Goal: Find specific page/section: Find specific page/section

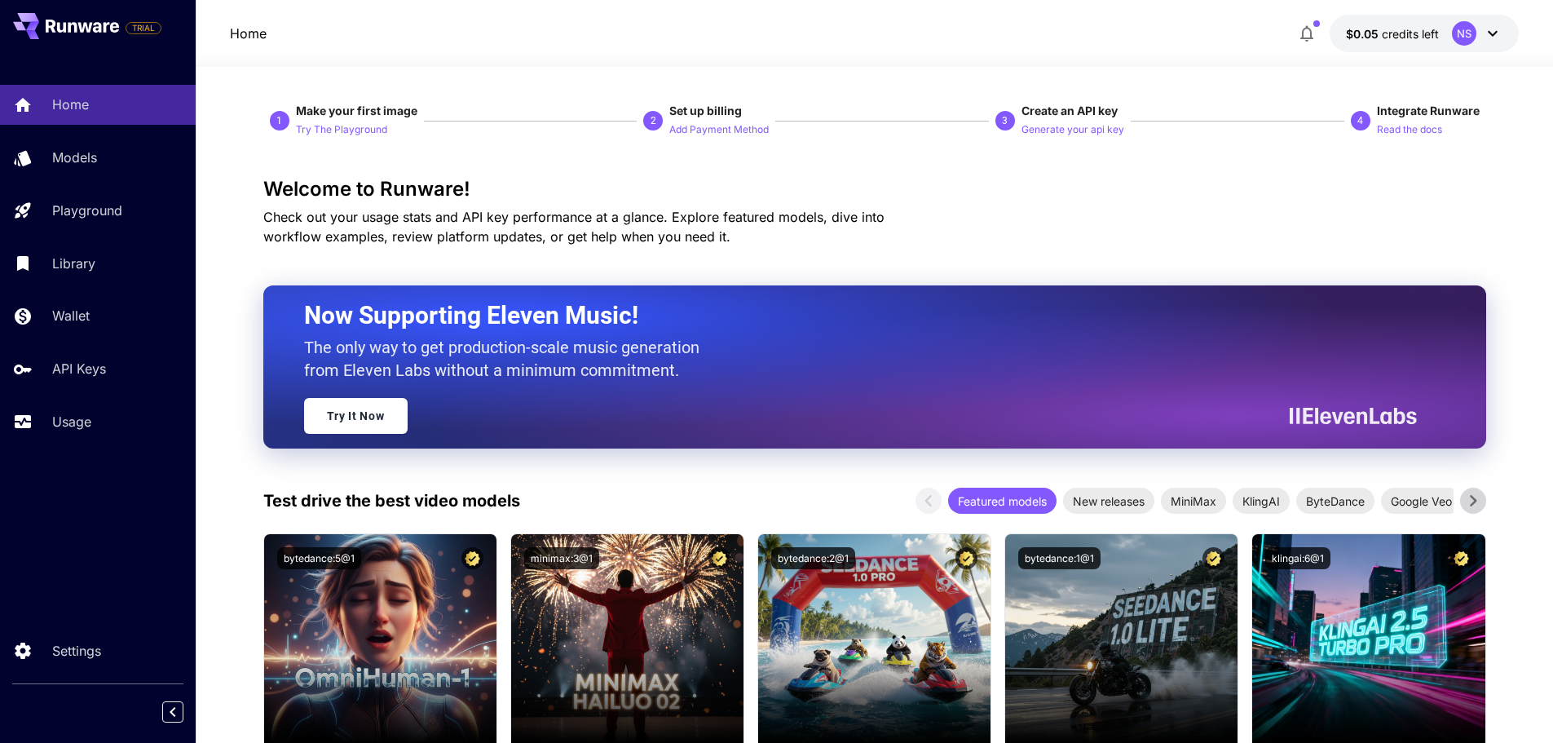
click at [95, 155] on p "Models" at bounding box center [74, 158] width 45 height 20
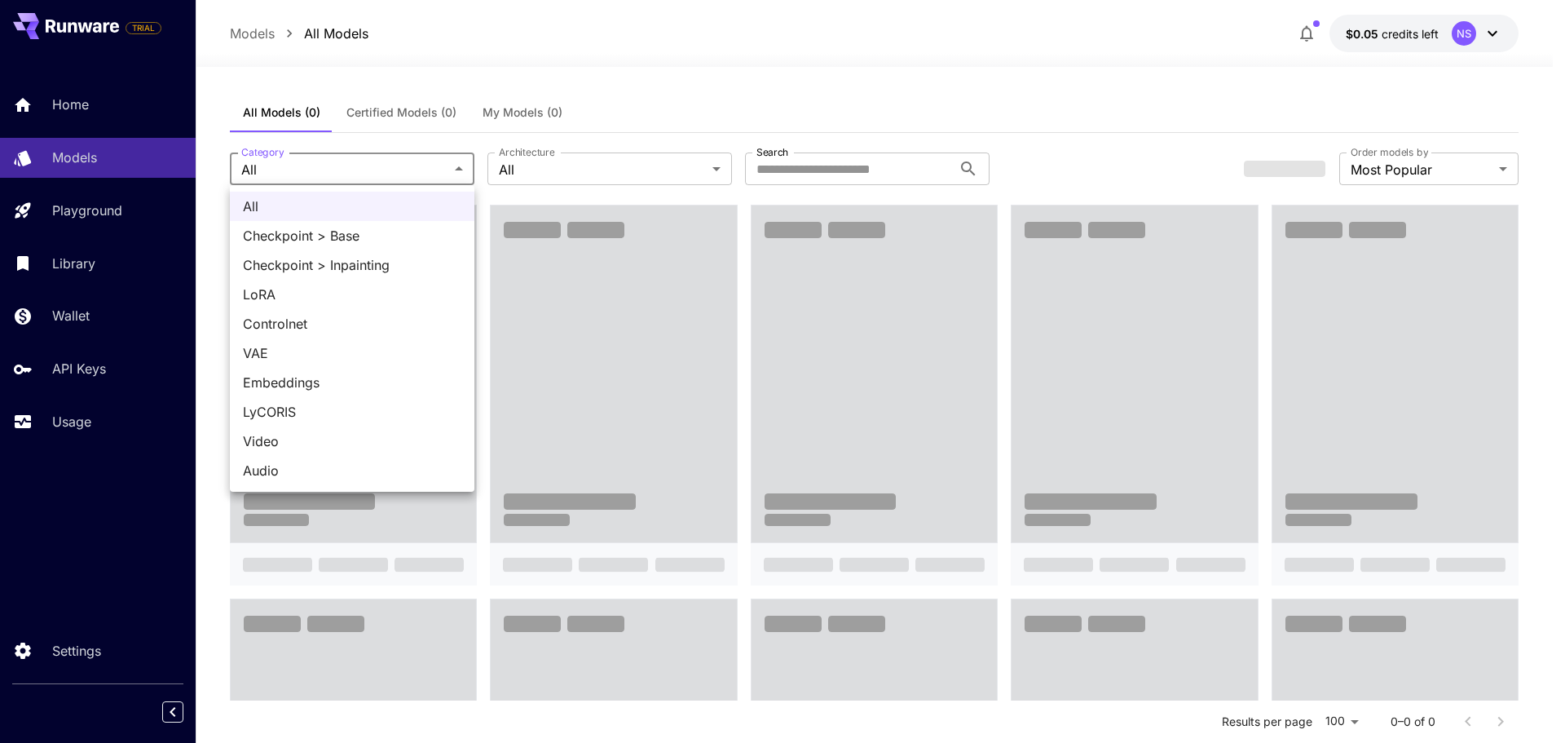
click at [291, 163] on div at bounding box center [782, 371] width 1565 height 743
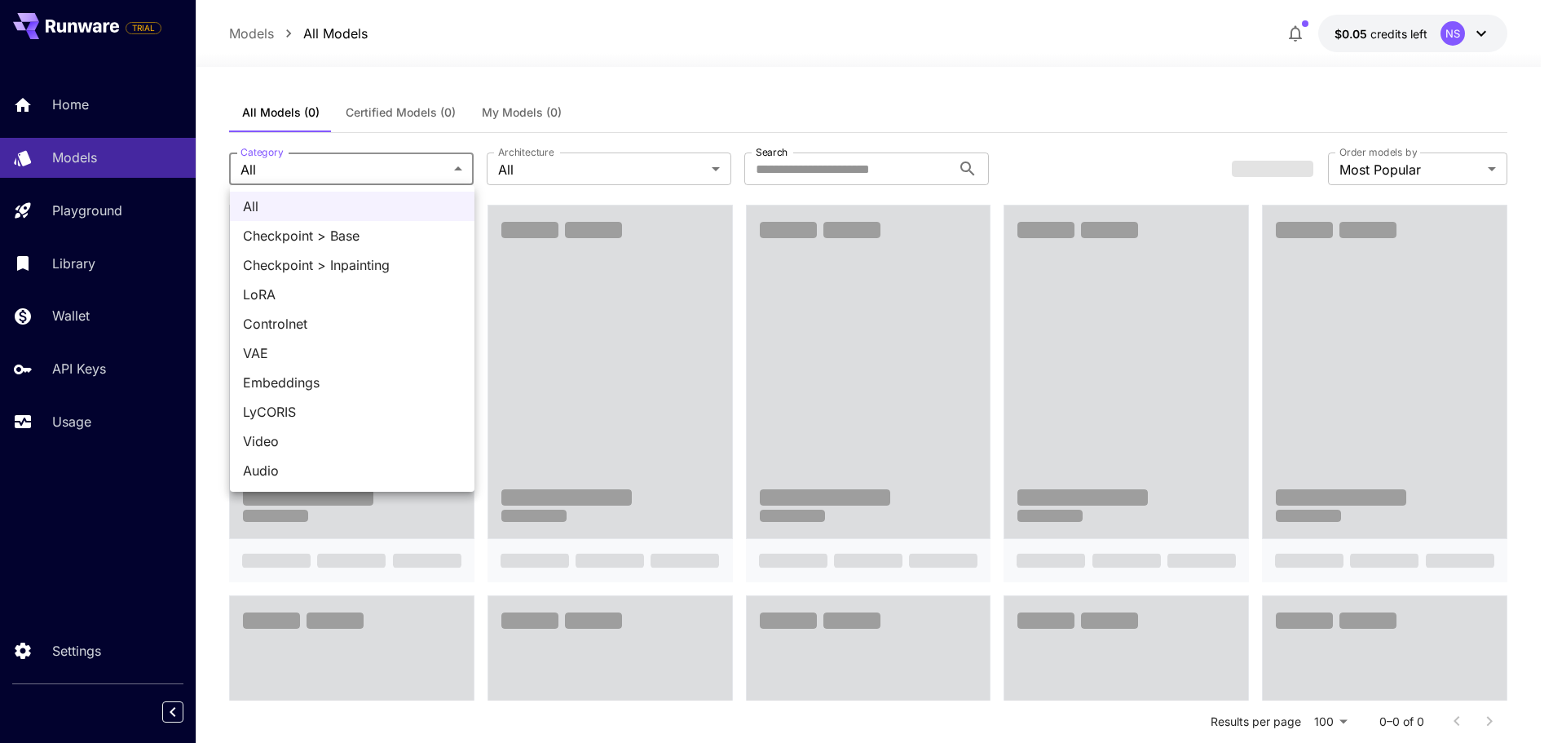
click at [92, 152] on div at bounding box center [776, 371] width 1553 height 743
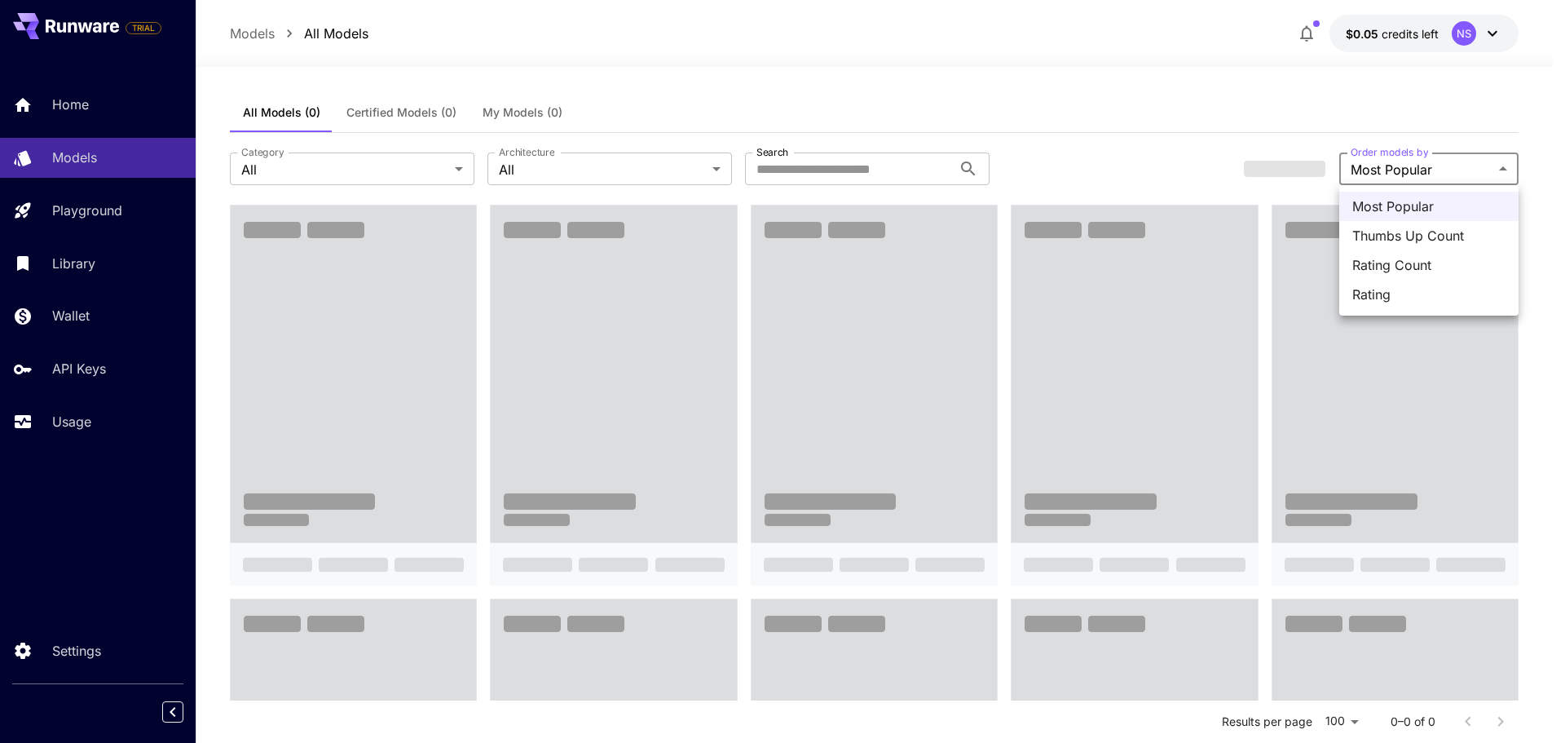
click at [1488, 33] on div at bounding box center [782, 371] width 1565 height 743
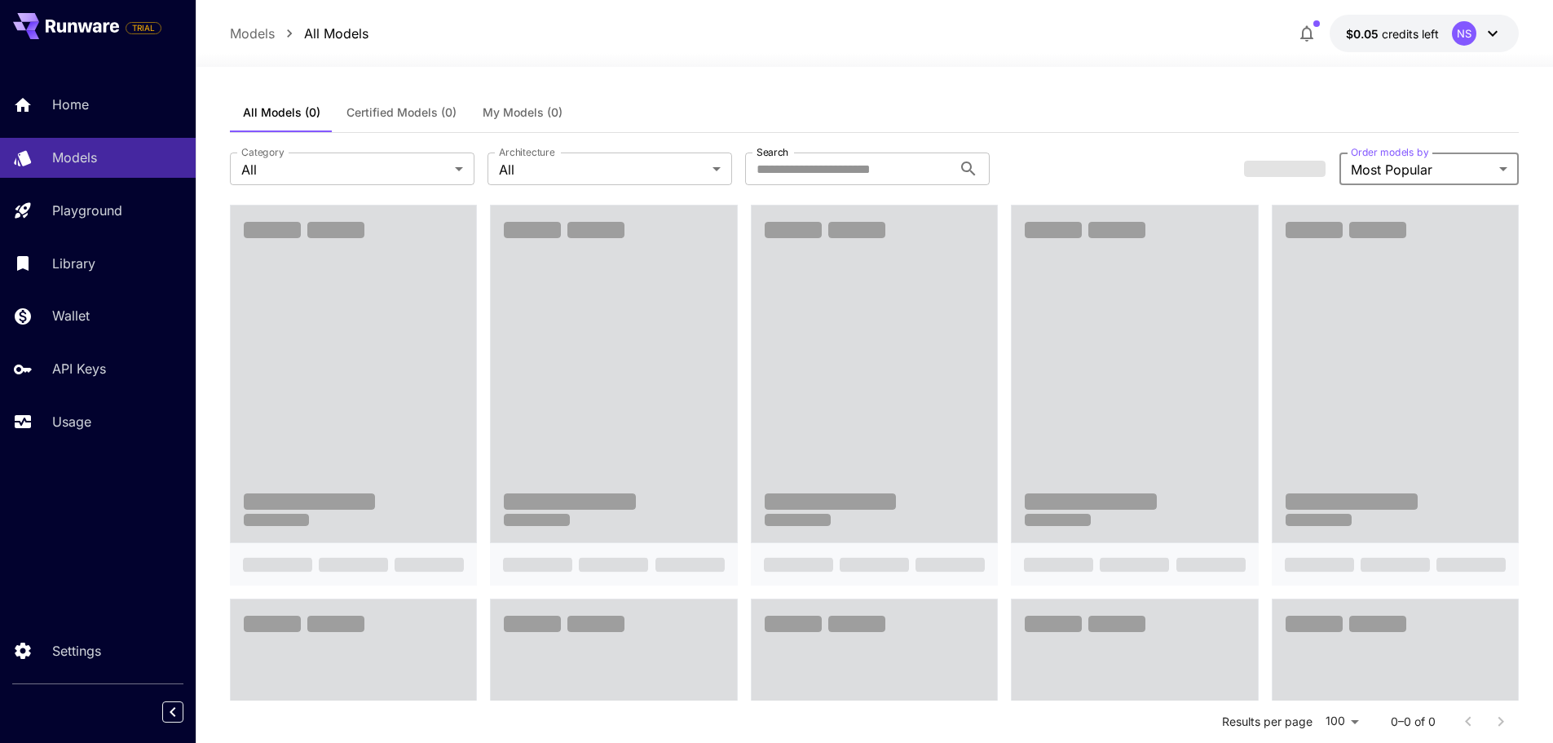
click at [1491, 33] on icon at bounding box center [1493, 34] width 10 height 6
